Goal: Task Accomplishment & Management: Use online tool/utility

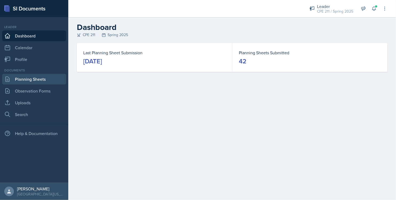
click at [47, 79] on link "Planning Sheets" at bounding box center [34, 79] width 64 height 11
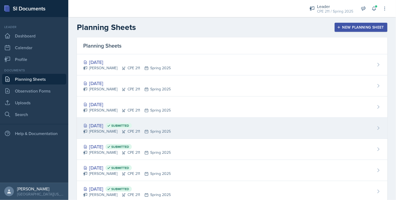
click at [147, 127] on div "[DATE] Submitted" at bounding box center [127, 125] width 88 height 7
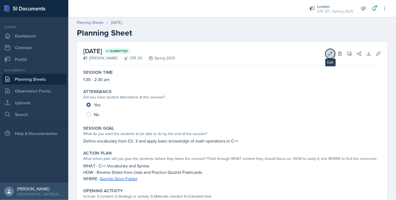
click at [328, 54] on icon at bounding box center [330, 53] width 5 height 5
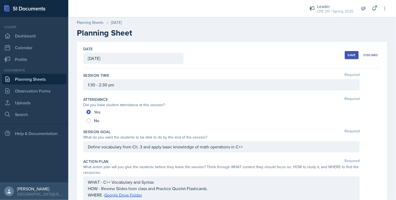
click at [145, 58] on div "[DATE]" at bounding box center [133, 58] width 100 height 11
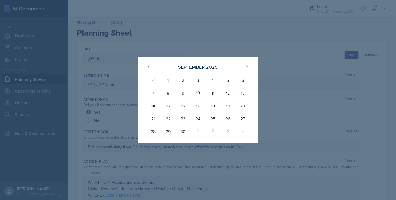
click at [161, 43] on div at bounding box center [198, 100] width 396 height 200
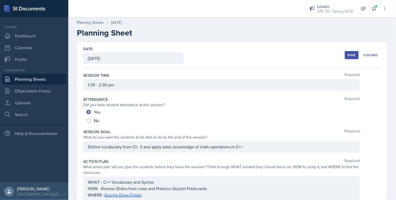
click at [144, 58] on div "[DATE]" at bounding box center [133, 58] width 100 height 11
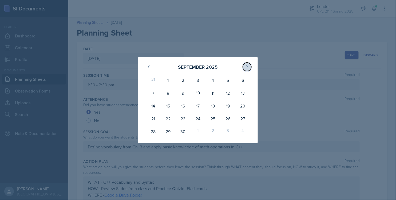
click at [248, 65] on icon at bounding box center [247, 67] width 4 height 4
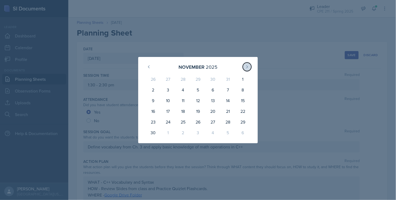
click at [248, 65] on icon at bounding box center [247, 67] width 4 height 4
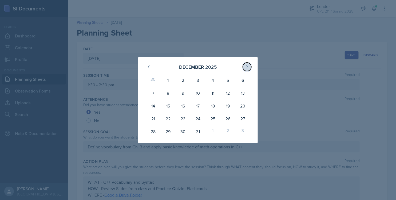
click at [248, 65] on icon at bounding box center [247, 67] width 4 height 4
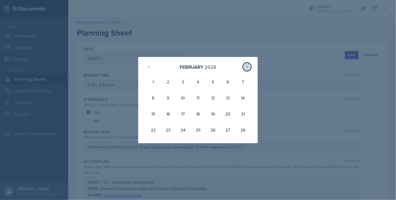
click at [248, 65] on icon at bounding box center [247, 67] width 4 height 4
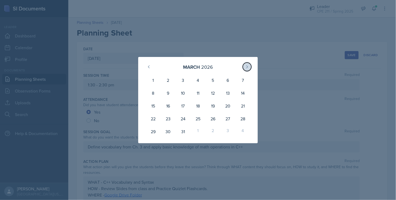
click at [248, 65] on icon at bounding box center [247, 67] width 4 height 4
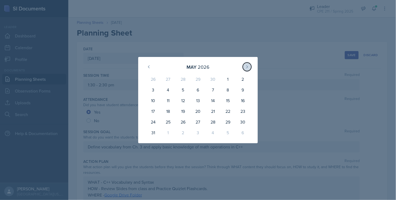
click at [248, 65] on icon at bounding box center [247, 67] width 4 height 4
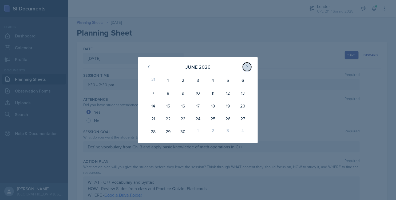
click at [248, 65] on icon at bounding box center [247, 67] width 4 height 4
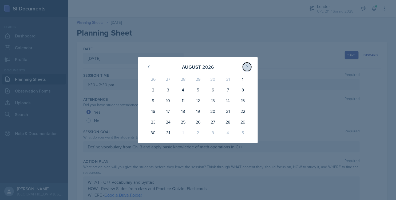
click at [248, 65] on icon at bounding box center [247, 67] width 4 height 4
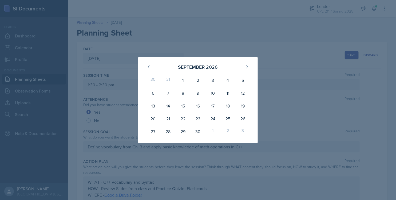
click at [186, 39] on div at bounding box center [198, 100] width 396 height 200
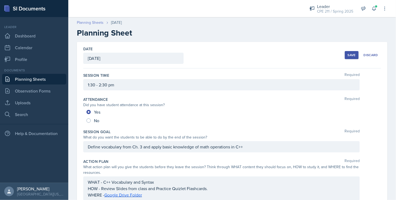
click at [99, 24] on link "Planning Sheets" at bounding box center [90, 23] width 27 height 6
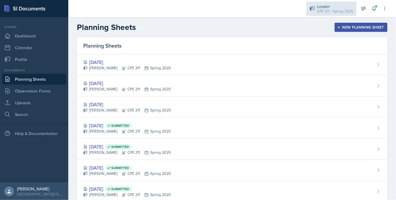
click at [340, 11] on div "CPE 211 / Spring 2025" at bounding box center [335, 12] width 36 height 6
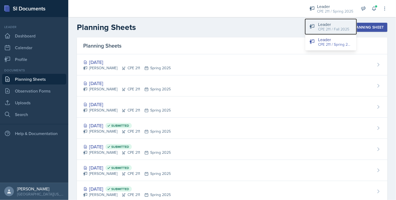
click at [333, 26] on div "CPE 211 / Fall 2025" at bounding box center [333, 29] width 31 height 6
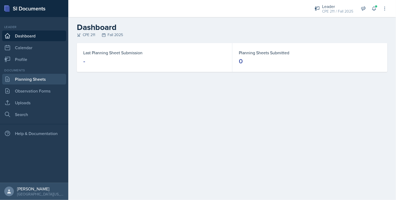
click at [27, 78] on link "Planning Sheets" at bounding box center [34, 79] width 64 height 11
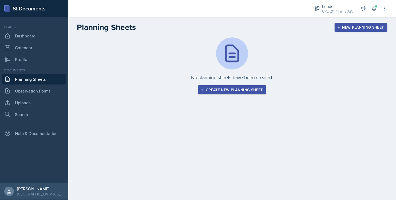
click at [240, 88] on div "Create new planning sheet" at bounding box center [231, 90] width 61 height 4
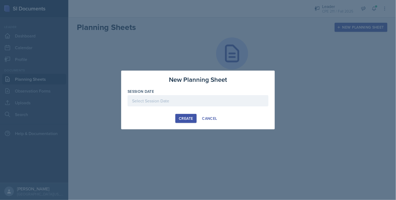
click at [208, 105] on div at bounding box center [198, 100] width 141 height 11
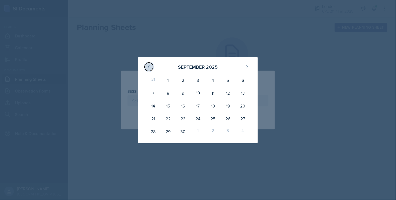
click at [146, 68] on button at bounding box center [149, 66] width 9 height 9
